Goal: Transaction & Acquisition: Purchase product/service

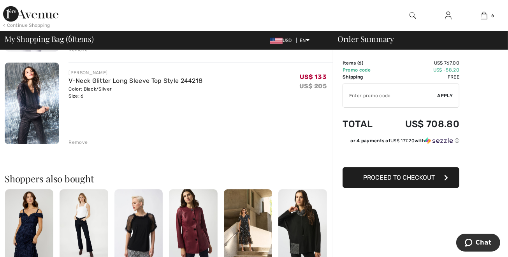
scroll to position [520, 0]
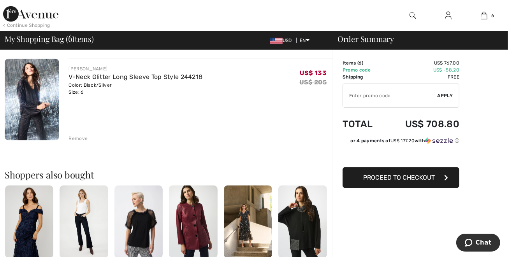
click at [86, 142] on div "Remove" at bounding box center [77, 138] width 19 height 7
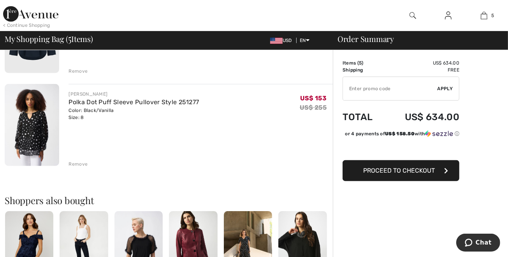
scroll to position [404, 0]
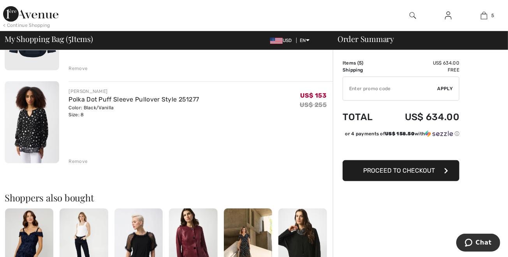
drag, startPoint x: 92, startPoint y: 204, endPoint x: 107, endPoint y: 190, distance: 19.8
click at [88, 165] on div "Remove" at bounding box center [77, 161] width 19 height 7
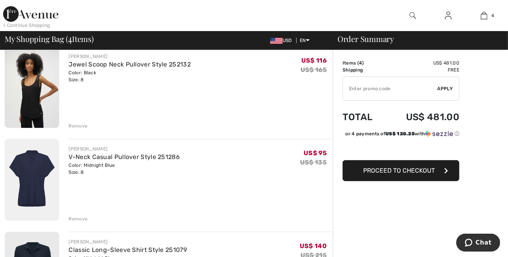
scroll to position [166, 0]
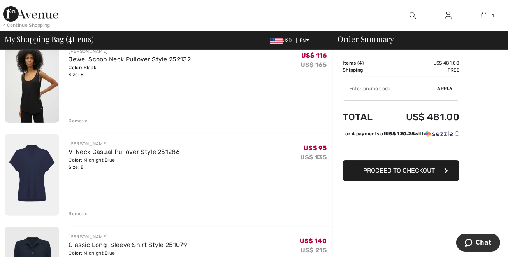
click at [87, 125] on div "Remove" at bounding box center [77, 121] width 19 height 7
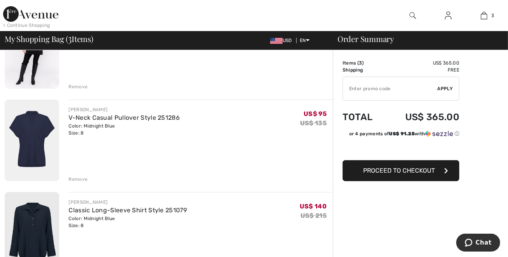
scroll to position [124, 0]
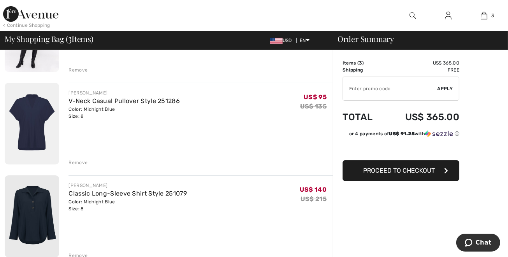
drag, startPoint x: 89, startPoint y: 188, endPoint x: 218, endPoint y: 170, distance: 130.5
click at [88, 166] on div "Remove" at bounding box center [77, 162] width 19 height 7
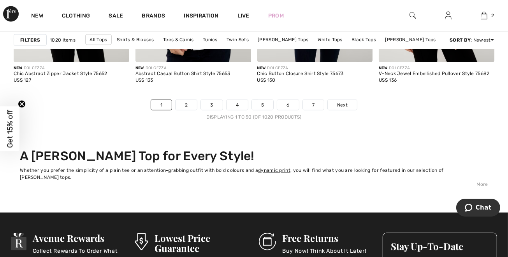
scroll to position [3384, 0]
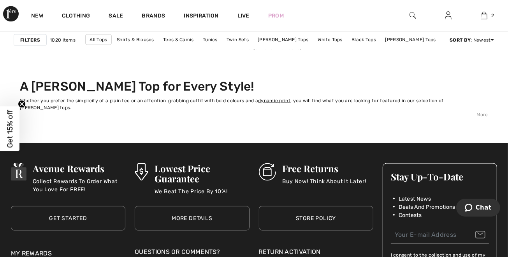
drag, startPoint x: 514, startPoint y: 164, endPoint x: 36, endPoint y: 12, distance: 501.6
click at [176, 40] on link "2" at bounding box center [186, 35] width 21 height 10
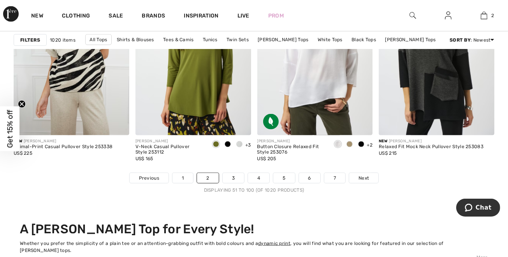
scroll to position [3252, 0]
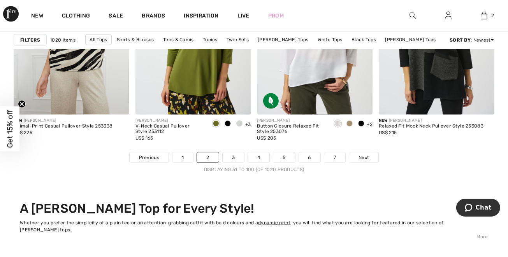
drag, startPoint x: 510, startPoint y: 79, endPoint x: 5, endPoint y: 16, distance: 508.8
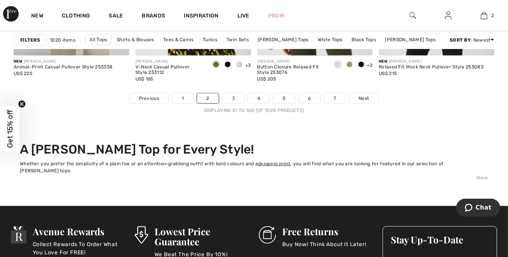
click at [223, 104] on link "3" at bounding box center [233, 98] width 21 height 10
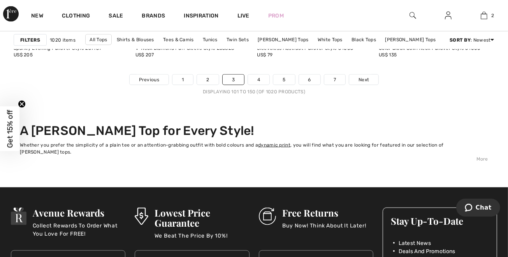
scroll to position [3347, 0]
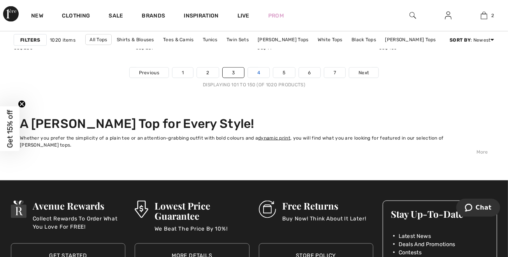
click at [258, 78] on link "4" at bounding box center [258, 73] width 21 height 10
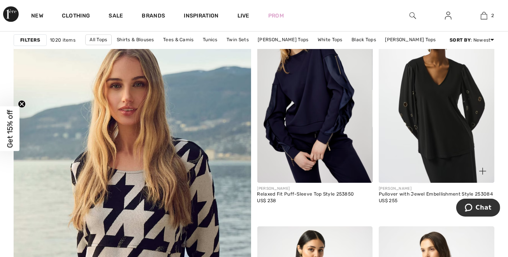
scroll to position [1822, 0]
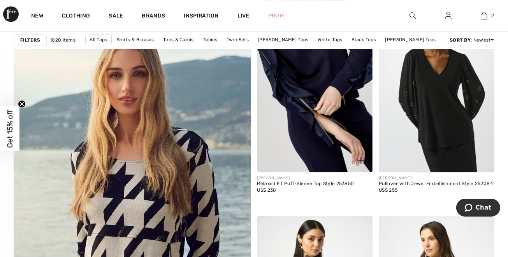
click at [333, 125] on img at bounding box center [315, 85] width 116 height 173
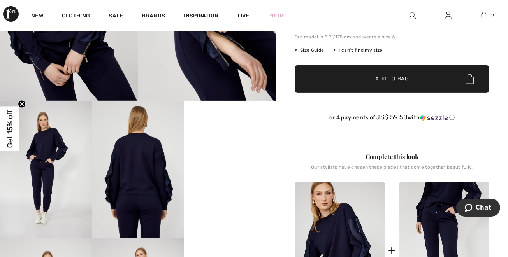
scroll to position [156, 0]
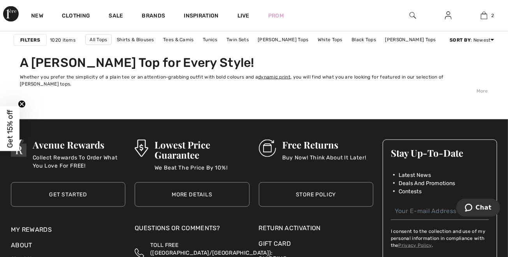
scroll to position [3328, 0]
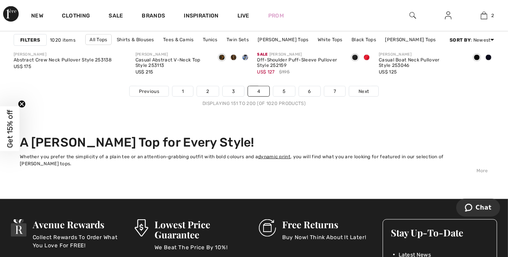
drag, startPoint x: 511, startPoint y: 119, endPoint x: 24, endPoint y: 15, distance: 498.1
click at [292, 97] on link "5" at bounding box center [283, 91] width 21 height 10
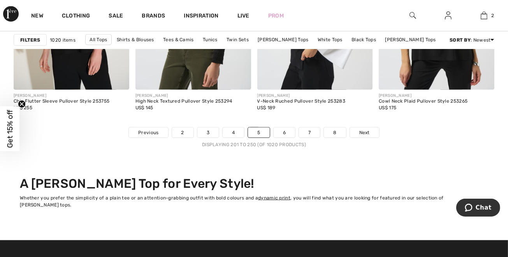
scroll to position [3336, 0]
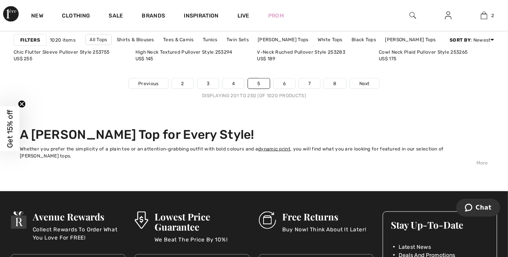
drag, startPoint x: 510, startPoint y: 179, endPoint x: 25, endPoint y: 9, distance: 514.3
click at [295, 89] on link "6" at bounding box center [284, 84] width 21 height 10
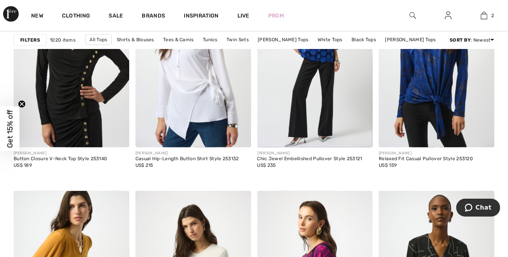
scroll to position [557, 0]
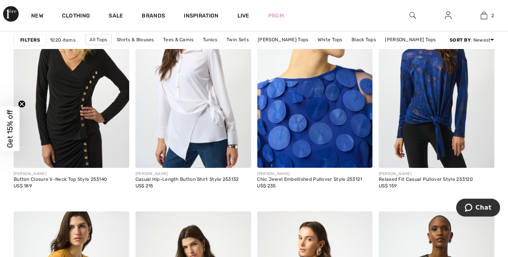
click at [314, 122] on img at bounding box center [315, 81] width 116 height 173
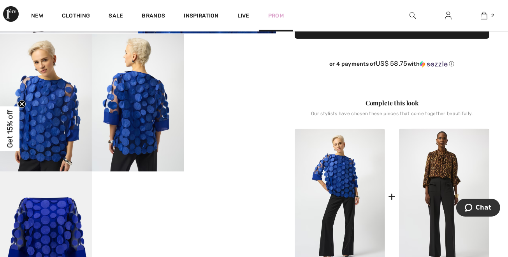
scroll to position [212, 0]
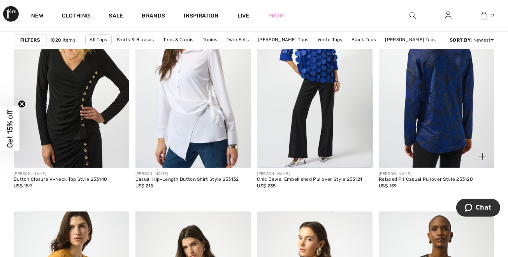
click at [439, 117] on img at bounding box center [437, 81] width 116 height 173
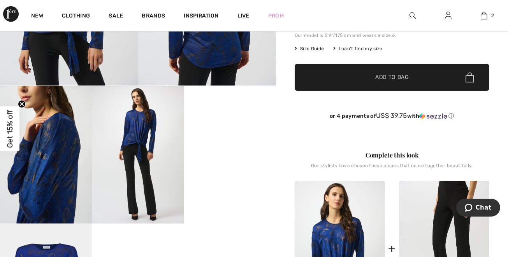
scroll to position [171, 0]
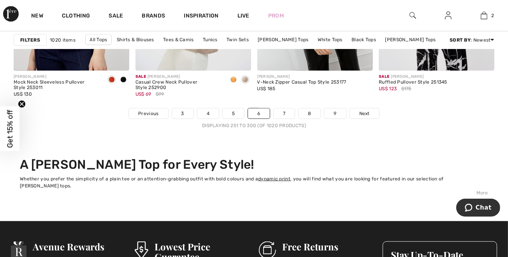
scroll to position [3268, 0]
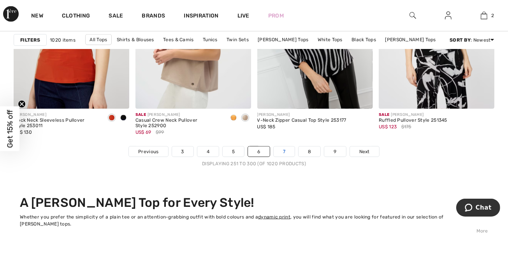
click at [295, 157] on link "7" at bounding box center [284, 152] width 21 height 10
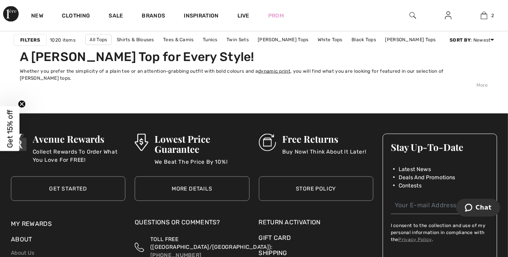
scroll to position [3393, 0]
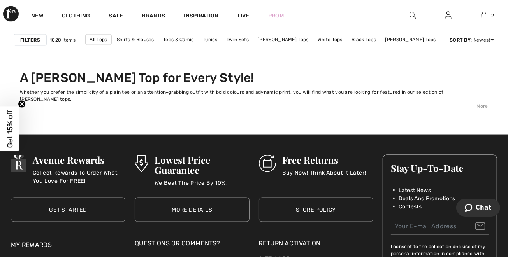
click at [293, 32] on link "8" at bounding box center [283, 27] width 22 height 10
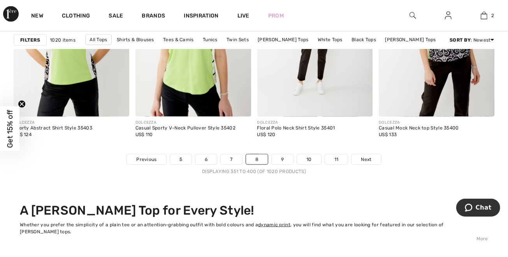
scroll to position [3243, 0]
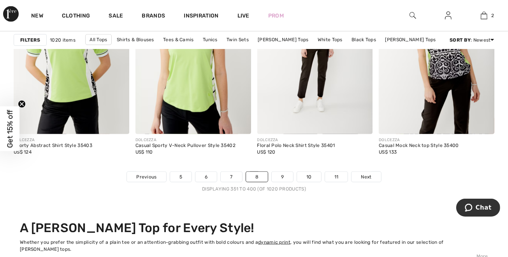
drag, startPoint x: 511, startPoint y: 15, endPoint x: 14, endPoint y: 2, distance: 497.6
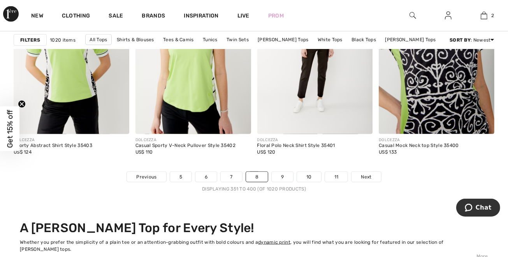
click at [442, 134] on img at bounding box center [437, 47] width 116 height 173
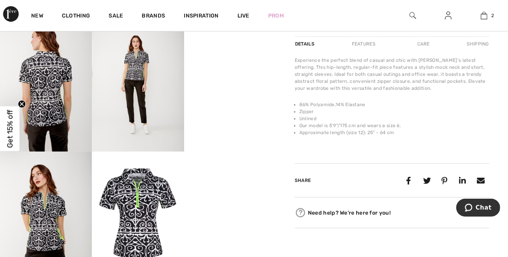
scroll to position [241, 0]
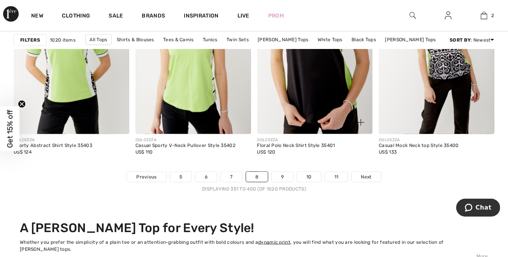
click at [300, 110] on img at bounding box center [315, 47] width 116 height 173
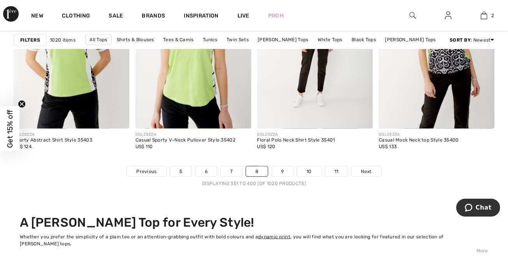
scroll to position [3294, 0]
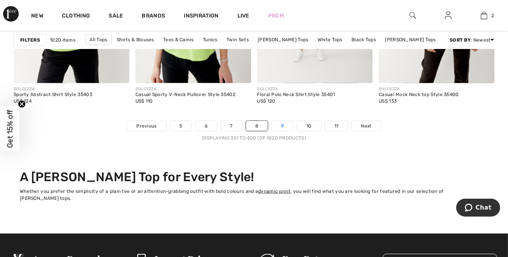
click at [293, 131] on link "9" at bounding box center [282, 126] width 21 height 10
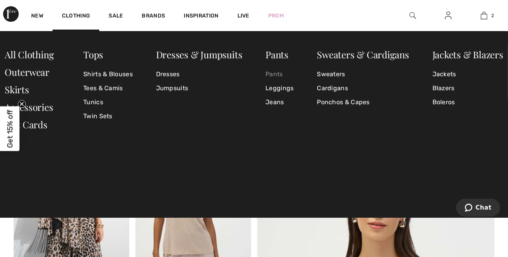
click at [279, 74] on link "Pants" at bounding box center [279, 74] width 28 height 14
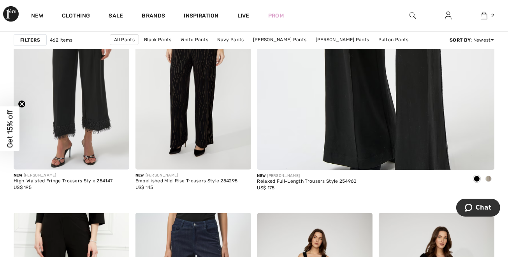
scroll to position [338, 0]
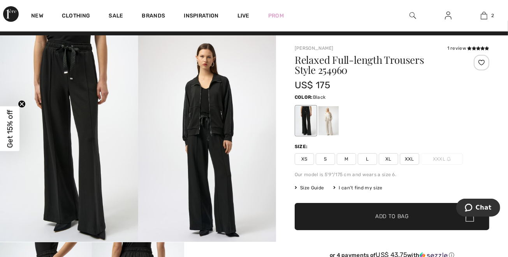
scroll to position [13, 0]
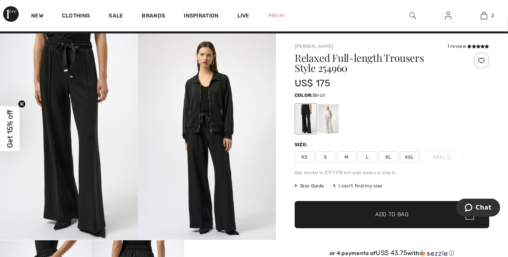
click at [339, 133] on div at bounding box center [328, 118] width 20 height 29
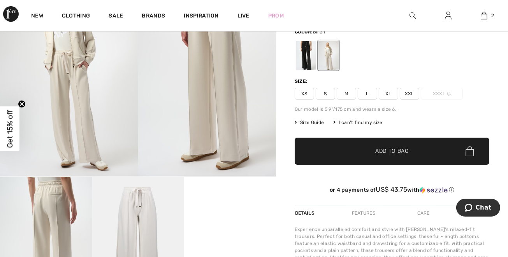
scroll to position [70, 0]
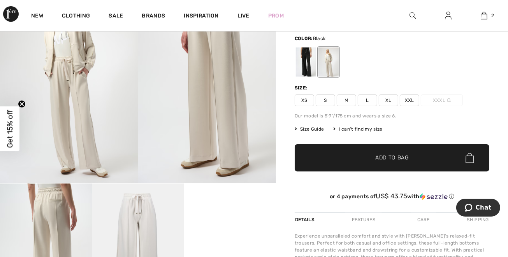
click at [316, 77] on div at bounding box center [306, 61] width 20 height 29
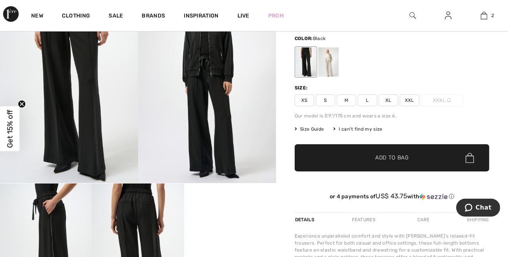
click at [318, 133] on span "Size Guide" at bounding box center [309, 129] width 29 height 7
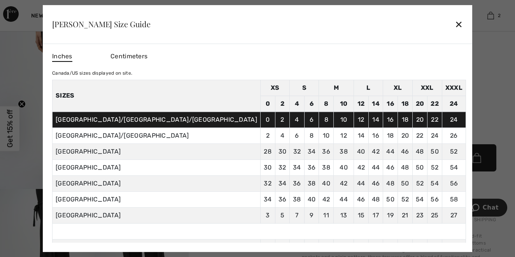
click at [455, 16] on div "✕" at bounding box center [459, 24] width 8 height 16
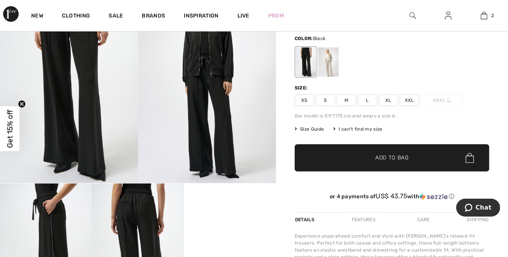
click at [356, 106] on span "M" at bounding box center [346, 101] width 19 height 12
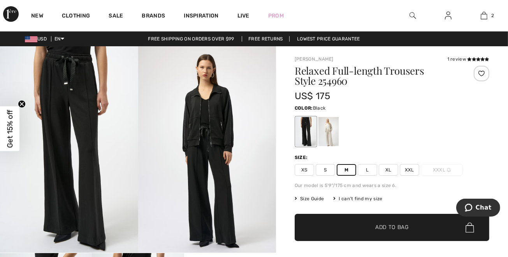
scroll to position [43, 0]
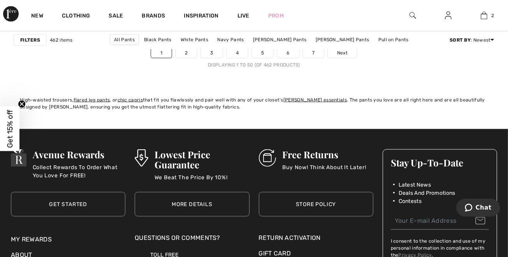
scroll to position [3373, 0]
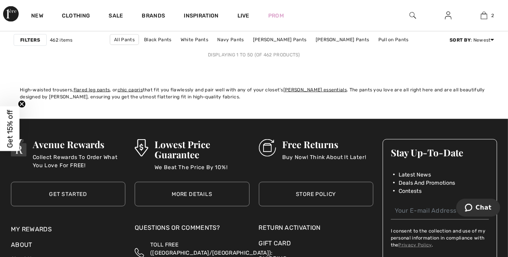
drag, startPoint x: 512, startPoint y: 37, endPoint x: 32, endPoint y: 17, distance: 480.7
click at [176, 48] on link "2" at bounding box center [186, 43] width 21 height 10
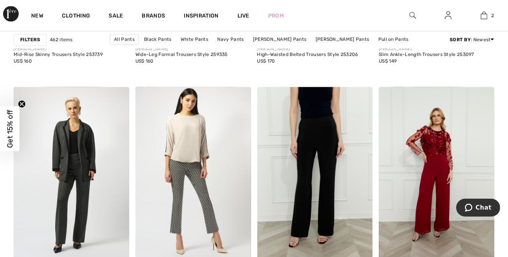
scroll to position [1121, 0]
